Goal: Task Accomplishment & Management: Manage account settings

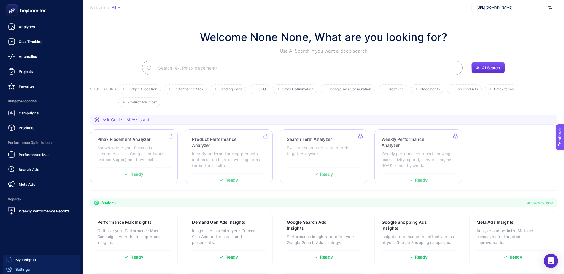
click at [32, 261] on link "Settings" at bounding box center [41, 268] width 77 height 9
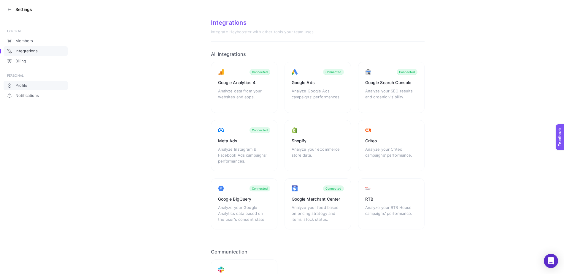
click at [35, 84] on link "Profile" at bounding box center [36, 85] width 64 height 9
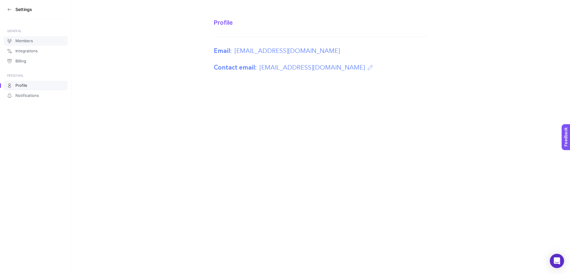
click at [33, 42] on link "Members" at bounding box center [36, 40] width 64 height 9
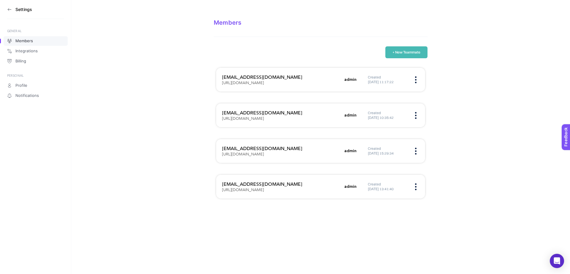
click at [415, 114] on img at bounding box center [415, 115] width 1 height 7
click at [396, 133] on span "Remove" at bounding box center [383, 133] width 45 height 13
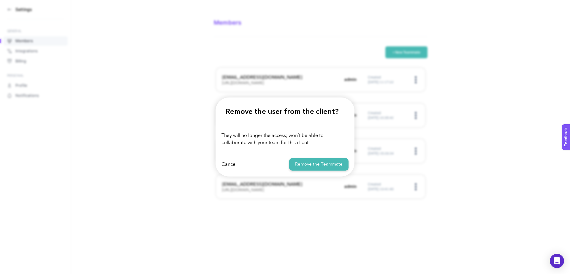
click at [319, 163] on button "Remove the Teammate" at bounding box center [318, 164] width 59 height 13
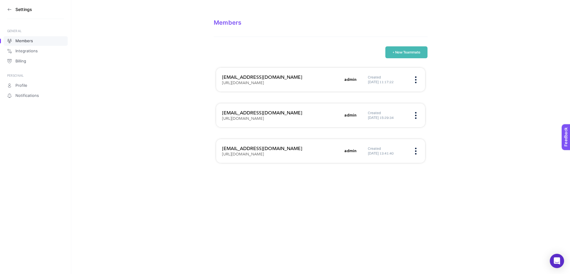
click at [395, 54] on button "+ New Teammate" at bounding box center [406, 52] width 42 height 12
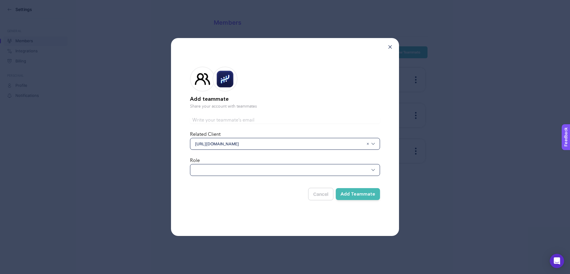
click at [256, 169] on div at bounding box center [285, 170] width 190 height 12
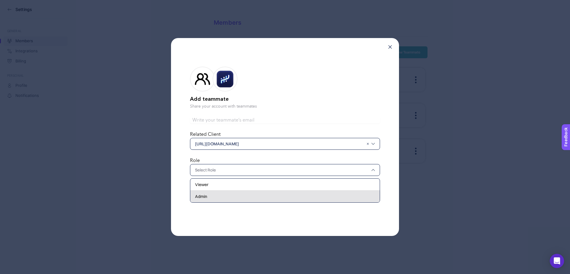
click at [259, 192] on div "Admin" at bounding box center [284, 196] width 189 height 12
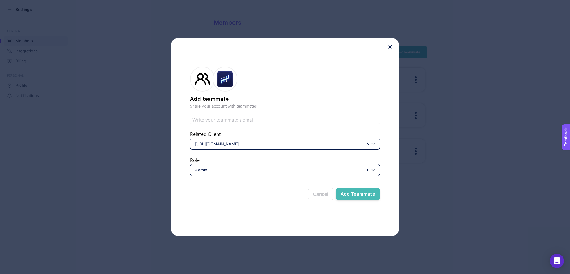
click at [275, 117] on input "text" at bounding box center [285, 119] width 190 height 7
type input "[EMAIL_ADDRESS][PERSON_NAME][DOMAIN_NAME]"
click at [358, 195] on button "Add Teammate" at bounding box center [358, 194] width 44 height 12
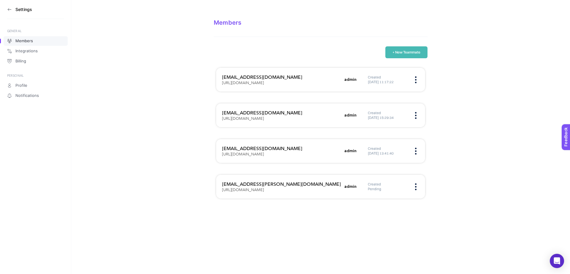
click at [413, 53] on button "+ New Teammate" at bounding box center [406, 52] width 42 height 12
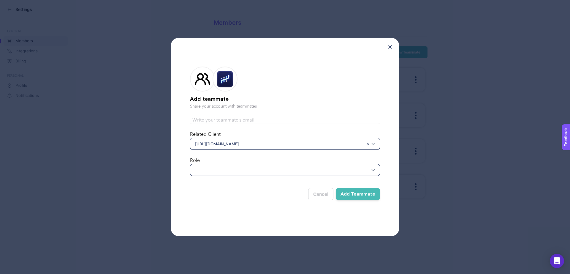
click at [272, 171] on div at bounding box center [285, 170] width 190 height 12
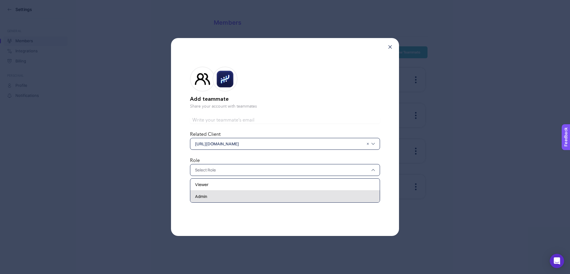
click at [269, 195] on div "Admin" at bounding box center [284, 196] width 189 height 12
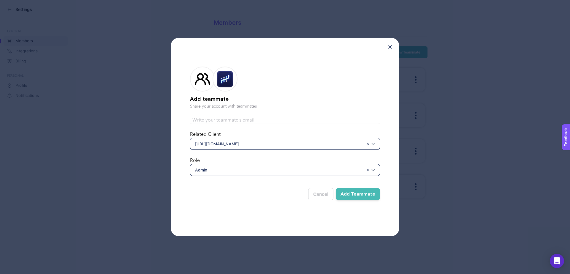
click at [260, 121] on input "text" at bounding box center [285, 119] width 190 height 7
paste input "[EMAIL_ADDRESS][DOMAIN_NAME]"
type input "[EMAIL_ADDRESS][DOMAIN_NAME]"
click at [268, 203] on form "Add teammate Share your account with teammates [EMAIL_ADDRESS][DOMAIN_NAME] Rel…" at bounding box center [285, 132] width 190 height 150
click at [359, 191] on button "Add Teammate" at bounding box center [358, 194] width 44 height 12
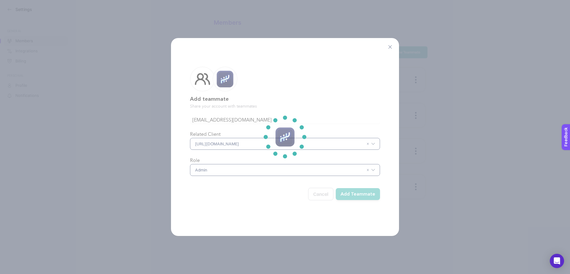
click at [359, 191] on section at bounding box center [285, 137] width 570 height 274
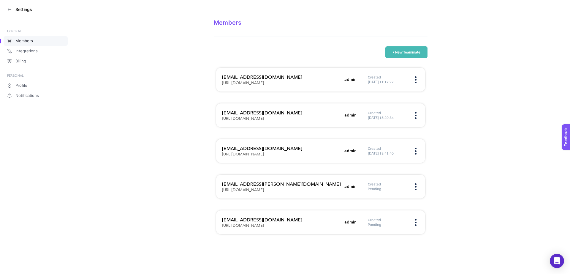
click at [417, 149] on div "Created [DATE] 13:41:40" at bounding box center [393, 150] width 51 height 9
click at [415, 150] on img at bounding box center [415, 150] width 1 height 7
click at [396, 166] on span "Remove" at bounding box center [383, 169] width 45 height 13
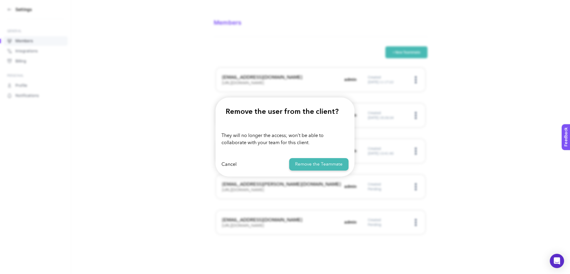
click at [321, 163] on button "Remove the Teammate" at bounding box center [318, 164] width 59 height 13
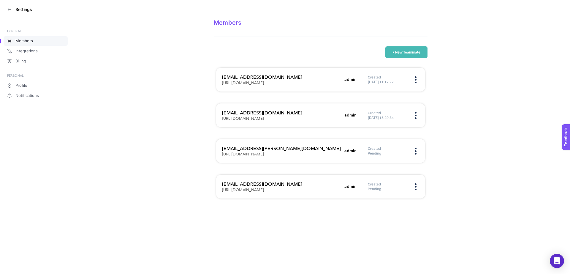
click at [417, 80] on figure at bounding box center [415, 79] width 7 height 1
click at [389, 97] on span "Remove" at bounding box center [383, 98] width 45 height 13
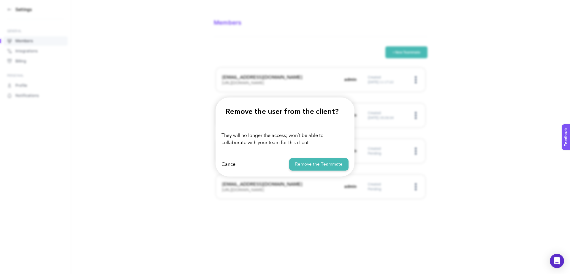
click at [322, 161] on button "Remove the Teammate" at bounding box center [318, 164] width 59 height 13
